Goal: Task Accomplishment & Management: Use online tool/utility

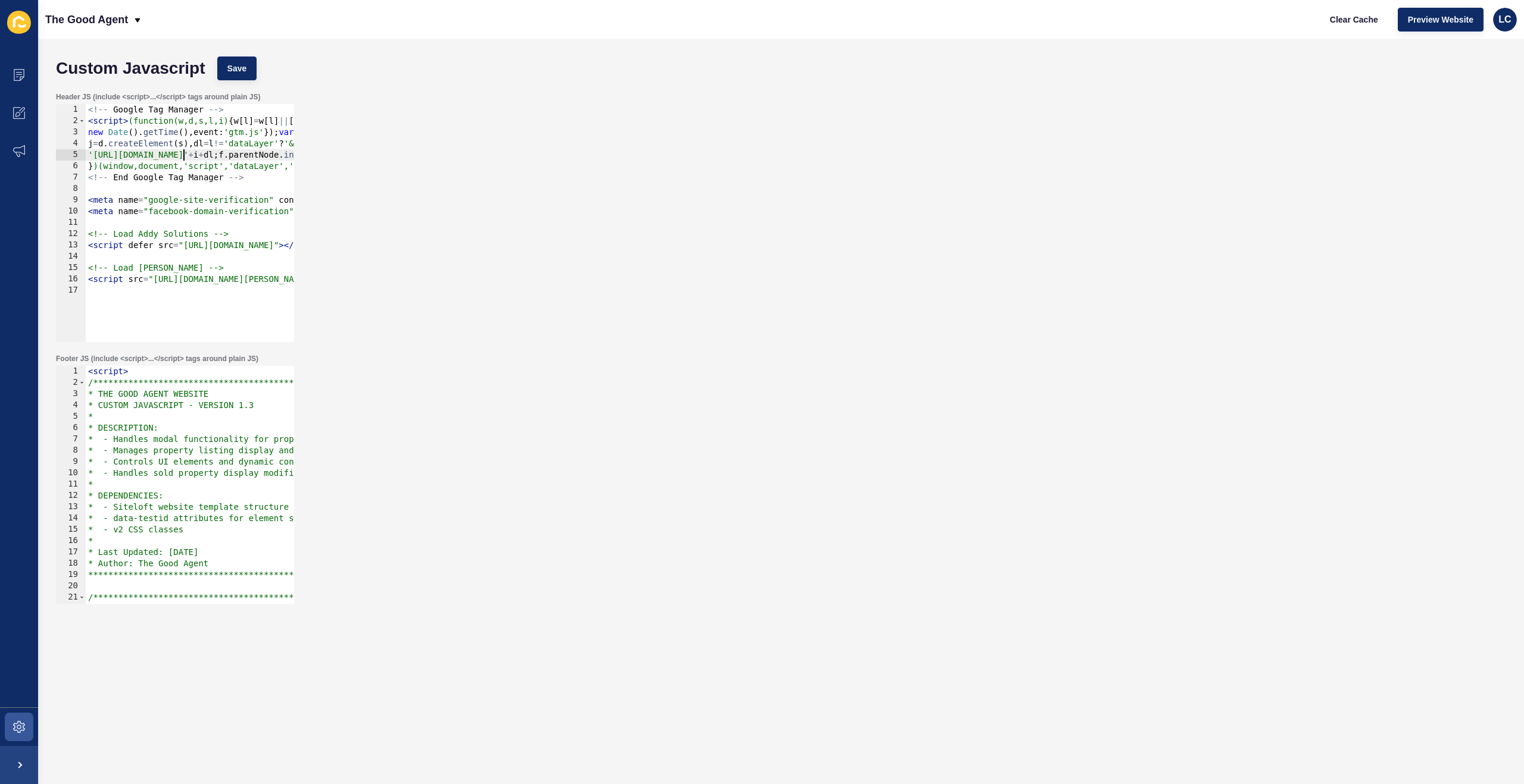
type textarea "<script src="[URL][DOMAIN_NAME][PERSON_NAME]"></script>"
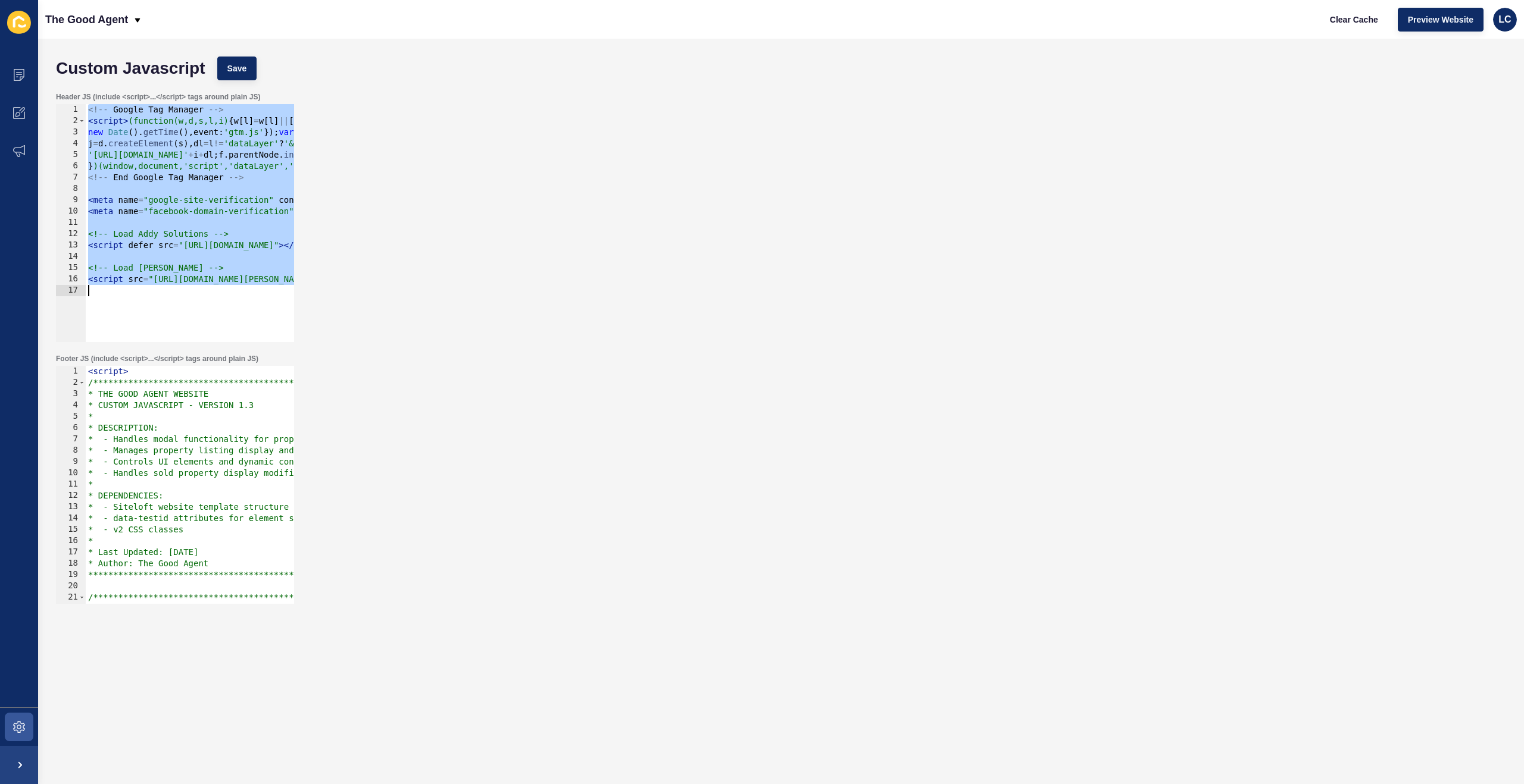
click at [232, 190] on div "<!-- Google Tag Manager --> < script > (function(w,d,s,l,i) { w [ l ] = w [ l ]…" at bounding box center [483, 234] width 795 height 260
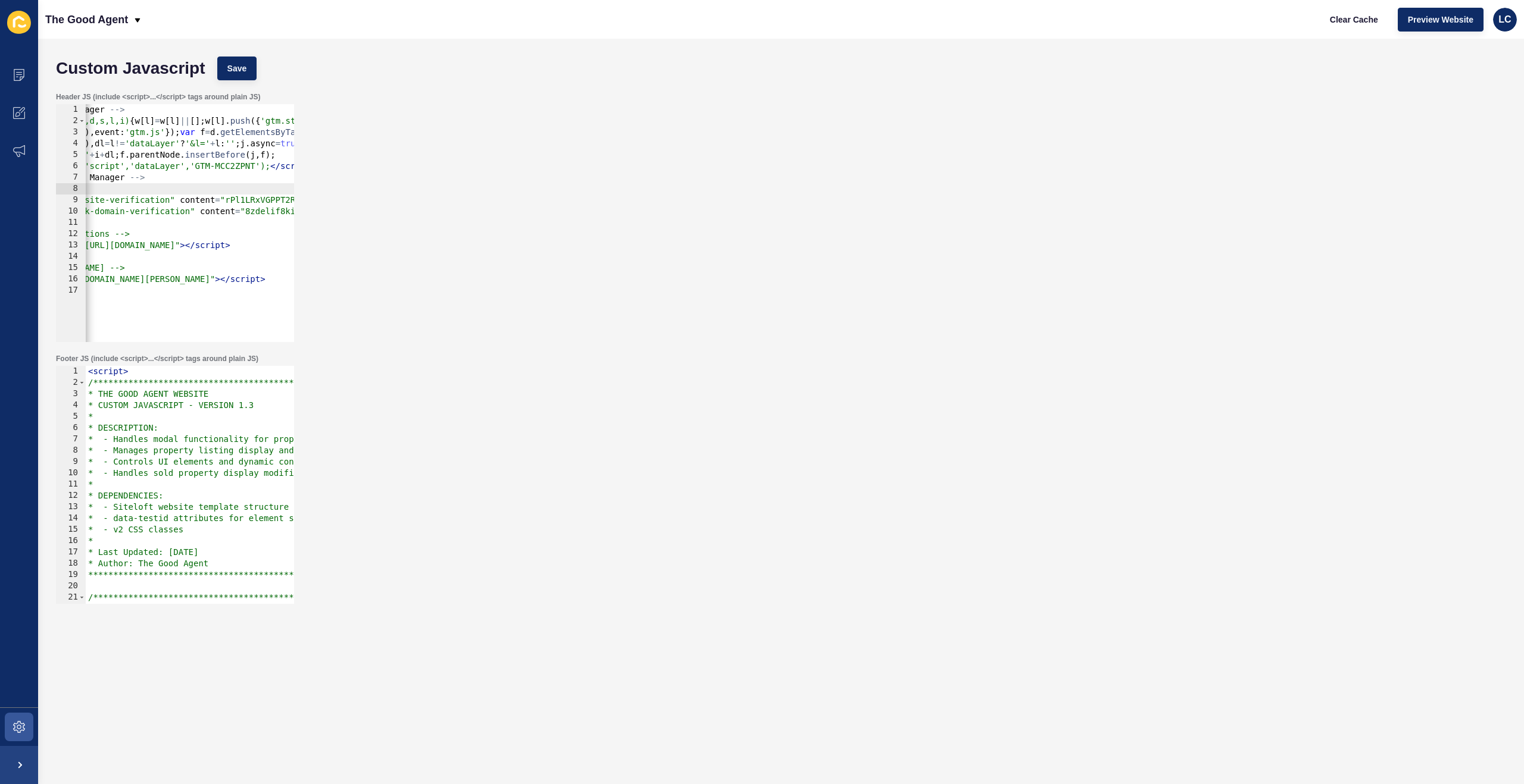
scroll to position [0, 99]
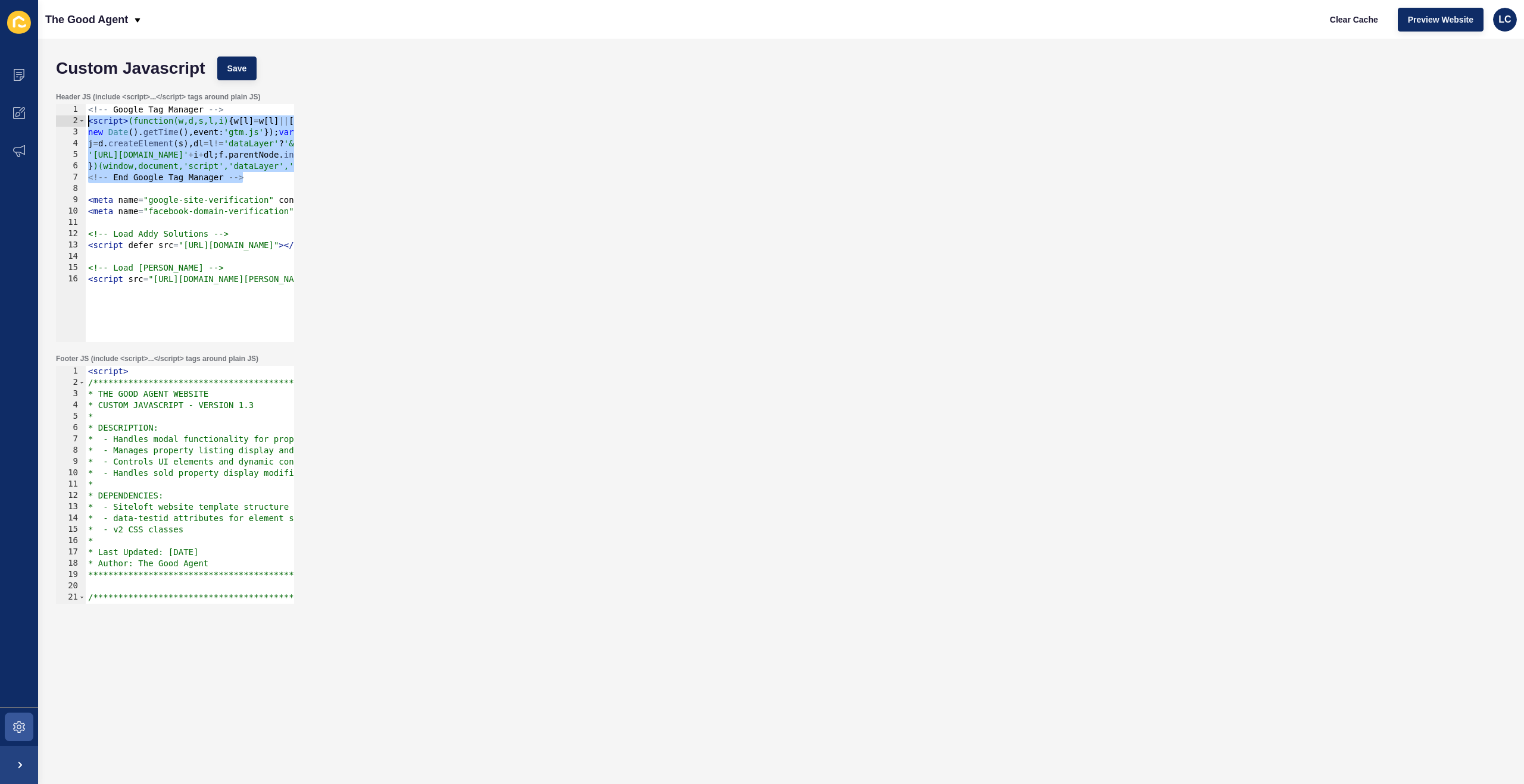
drag, startPoint x: 253, startPoint y: 178, endPoint x: 77, endPoint y: 121, distance: 185.0
click at [77, 121] on div "<!-- End Google Tag Manager --> 1 2 3 4 5 6 7 8 9 10 11 12 13 14 15 16 <!-- Goo…" at bounding box center [175, 223] width 238 height 238
paste textarea "!-- End Google Tag Manager -->"
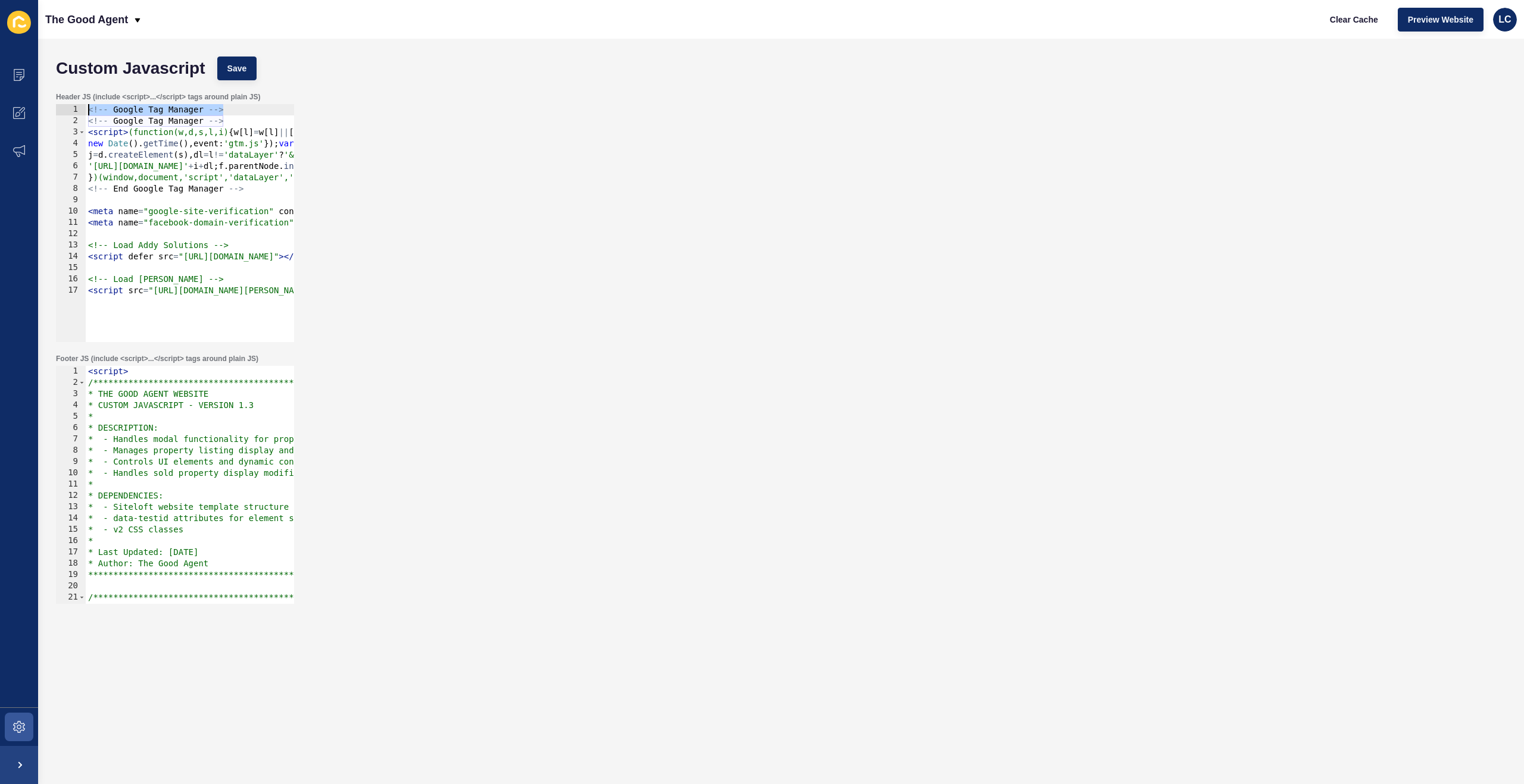
drag, startPoint x: 229, startPoint y: 111, endPoint x: 74, endPoint y: 112, distance: 155.0
click at [74, 112] on div "<!-- End Google Tag Manager --> 1 2 3 4 5 6 7 8 9 10 11 12 13 14 15 16 17 <!-- …" at bounding box center [175, 223] width 238 height 238
type textarea "<!-- Google Tag Manager -->"
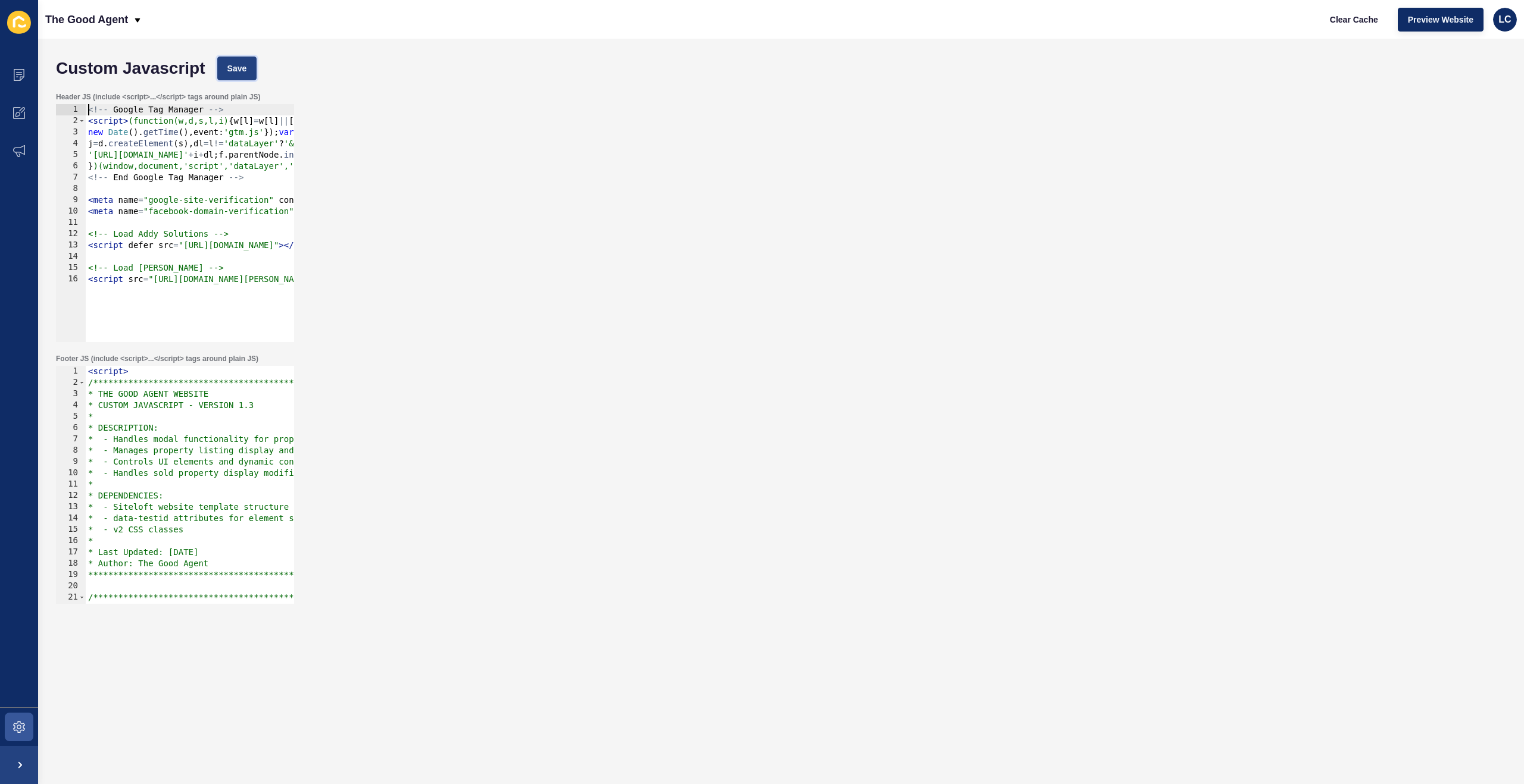
click at [242, 63] on span "Save" at bounding box center [237, 68] width 20 height 12
click at [1360, 20] on span "Clear Cache" at bounding box center [1353, 19] width 48 height 12
